Goal: Task Accomplishment & Management: Manage account settings

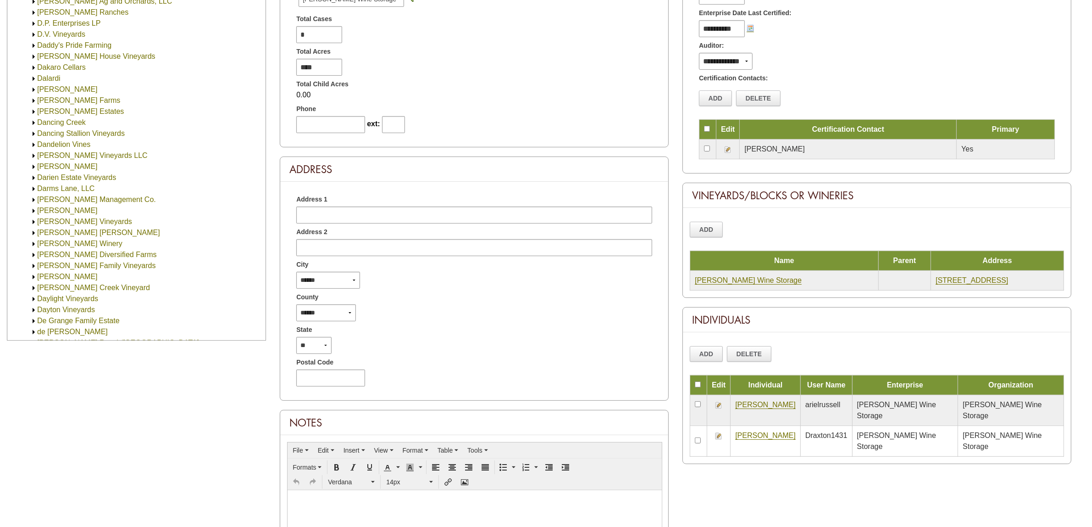
scroll to position [1296, 0]
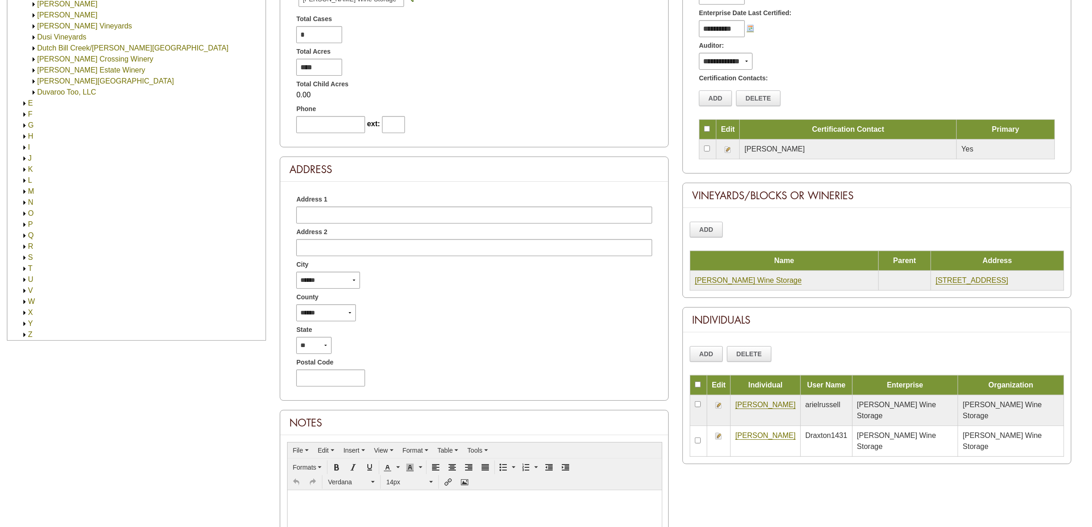
click at [23, 268] on img at bounding box center [24, 268] width 7 height 7
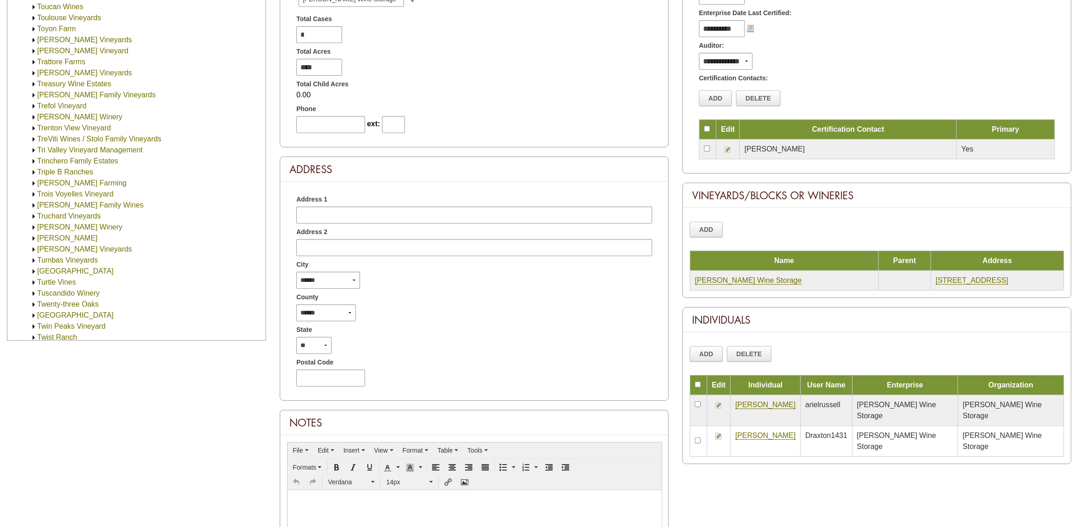
scroll to position [2558, 0]
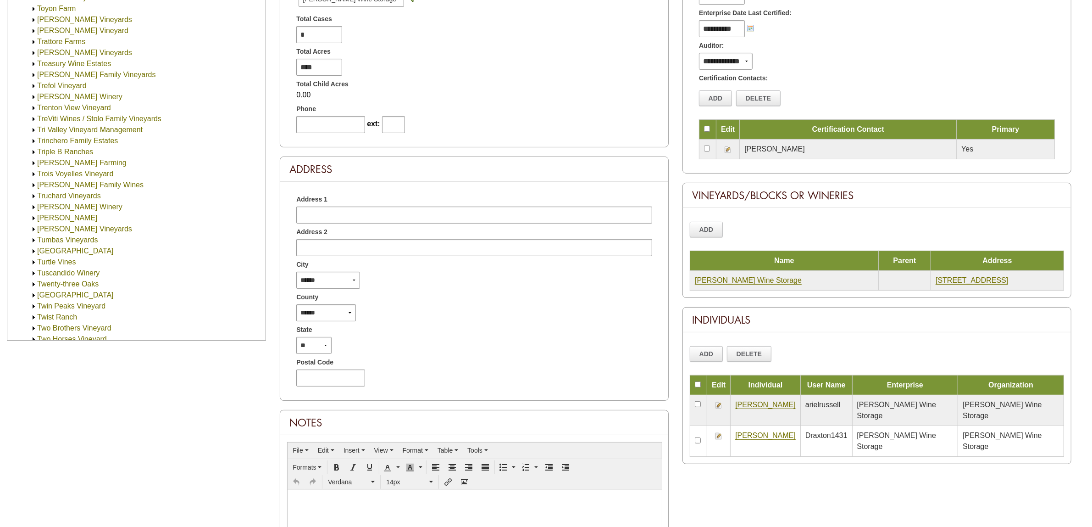
click at [33, 195] on img at bounding box center [33, 196] width 7 height 7
click at [42, 209] on img at bounding box center [42, 207] width 7 height 7
click at [78, 196] on link "Truchard Vineyards" at bounding box center [69, 196] width 64 height 8
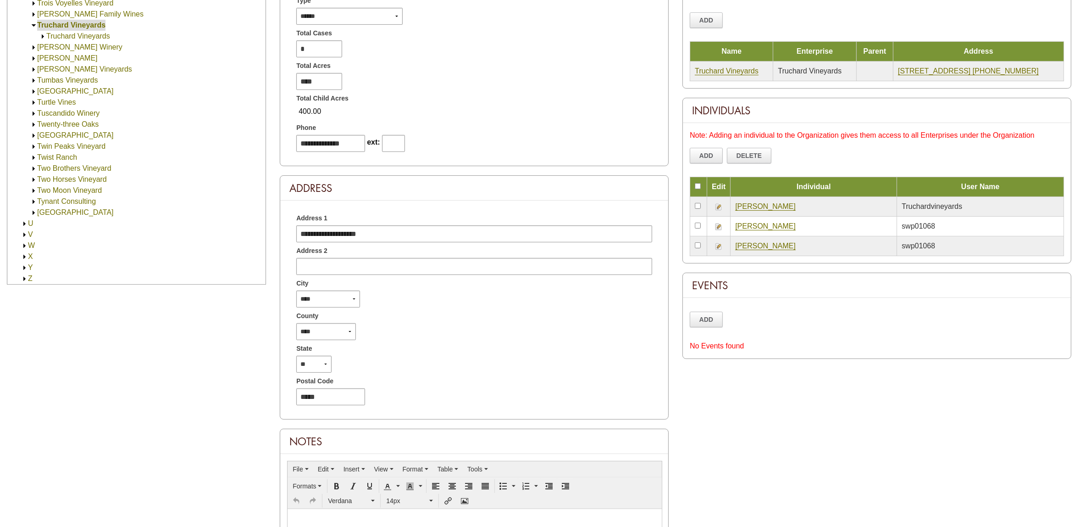
scroll to position [287, 0]
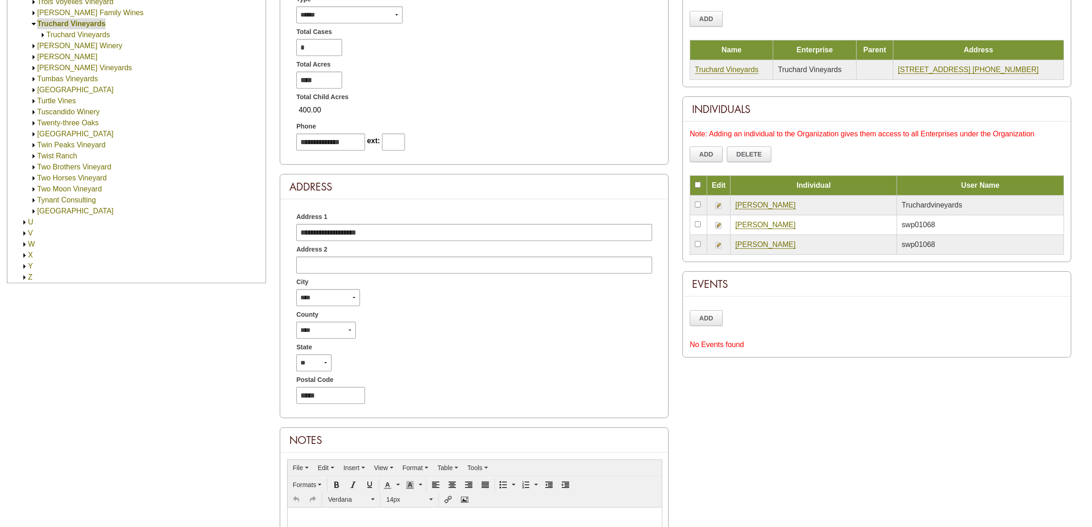
click at [773, 205] on link "Truchard, Anthony" at bounding box center [765, 205] width 61 height 8
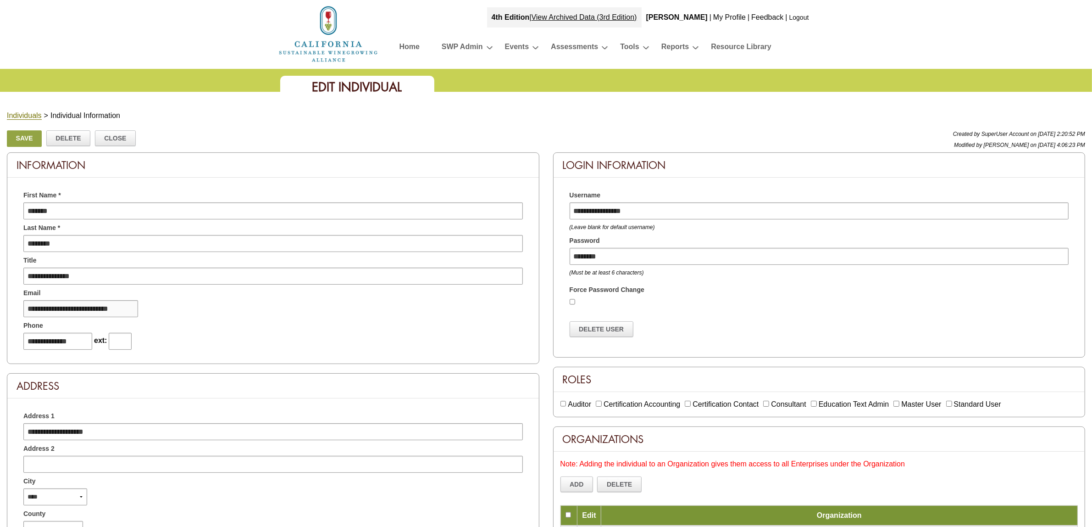
click at [120, 310] on input "**********" at bounding box center [80, 308] width 115 height 17
